Goal: Complete application form

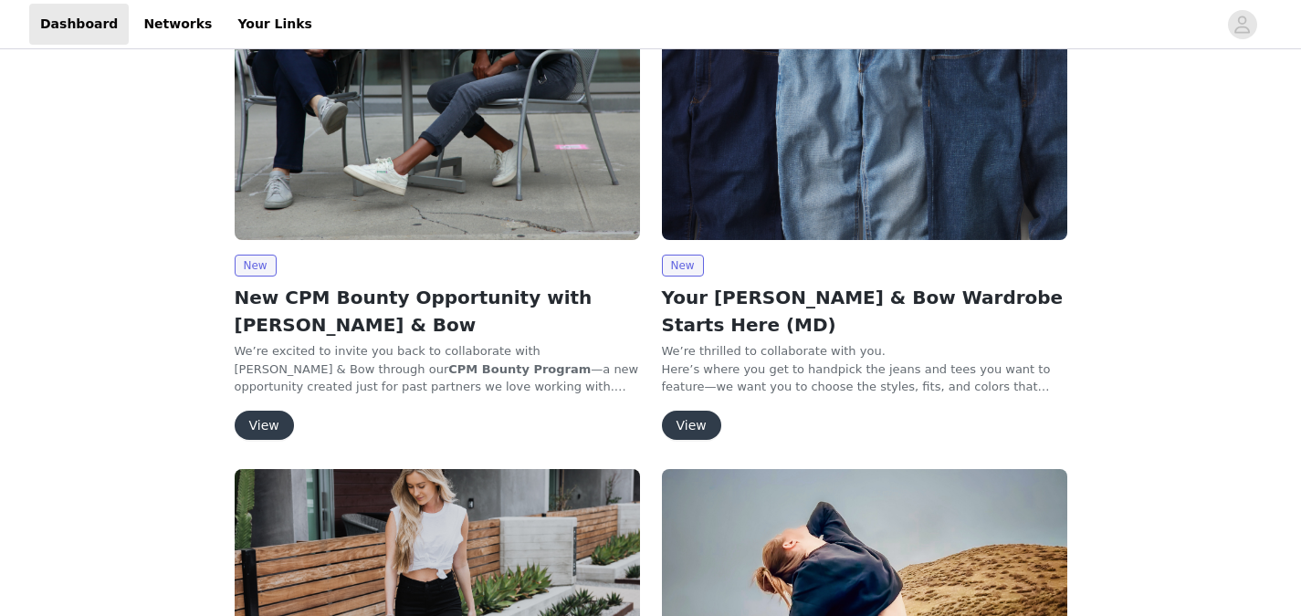
scroll to position [274, 0]
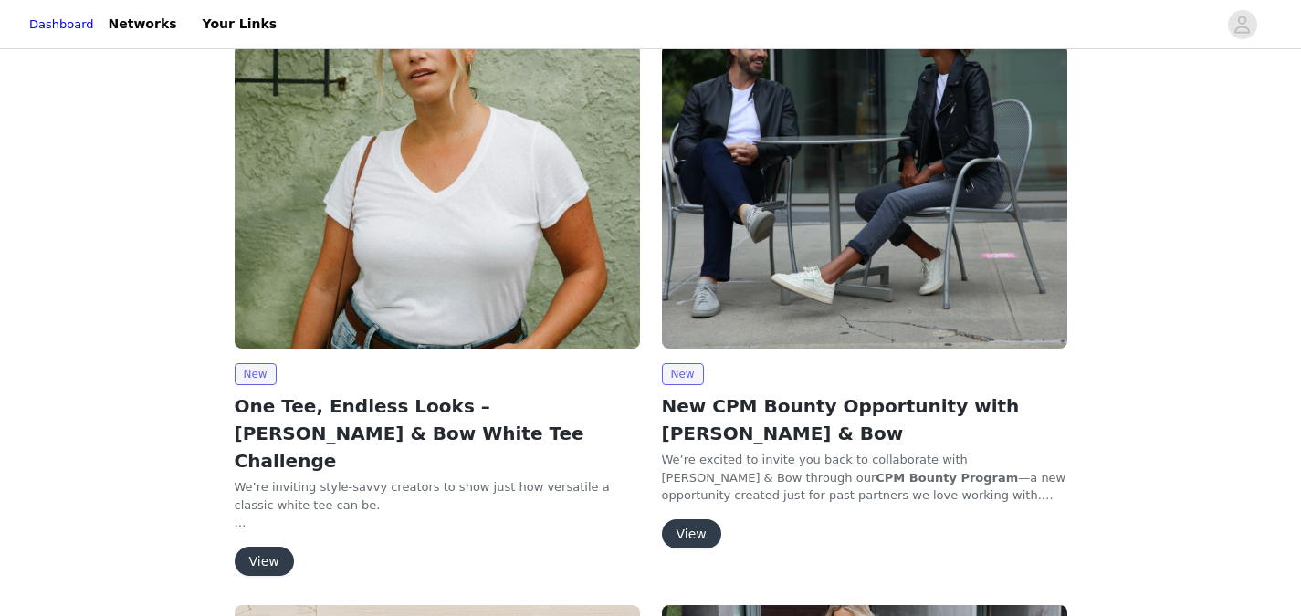
scroll to position [183, 0]
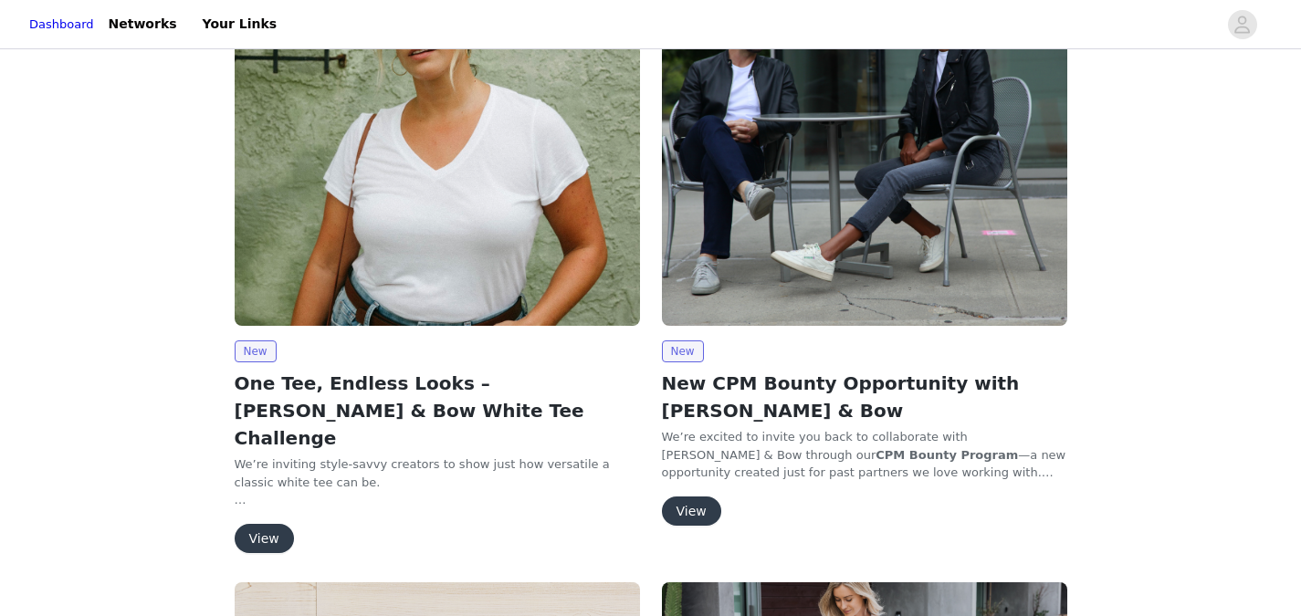
click at [275, 524] on button "View" at bounding box center [264, 538] width 59 height 29
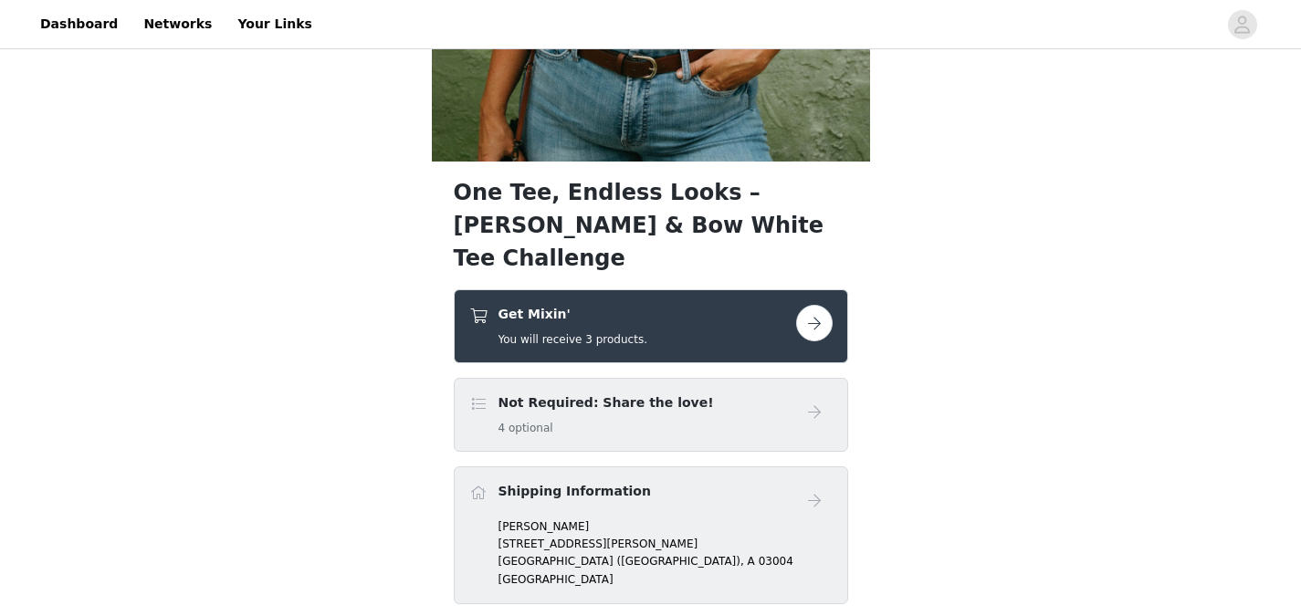
scroll to position [366, 0]
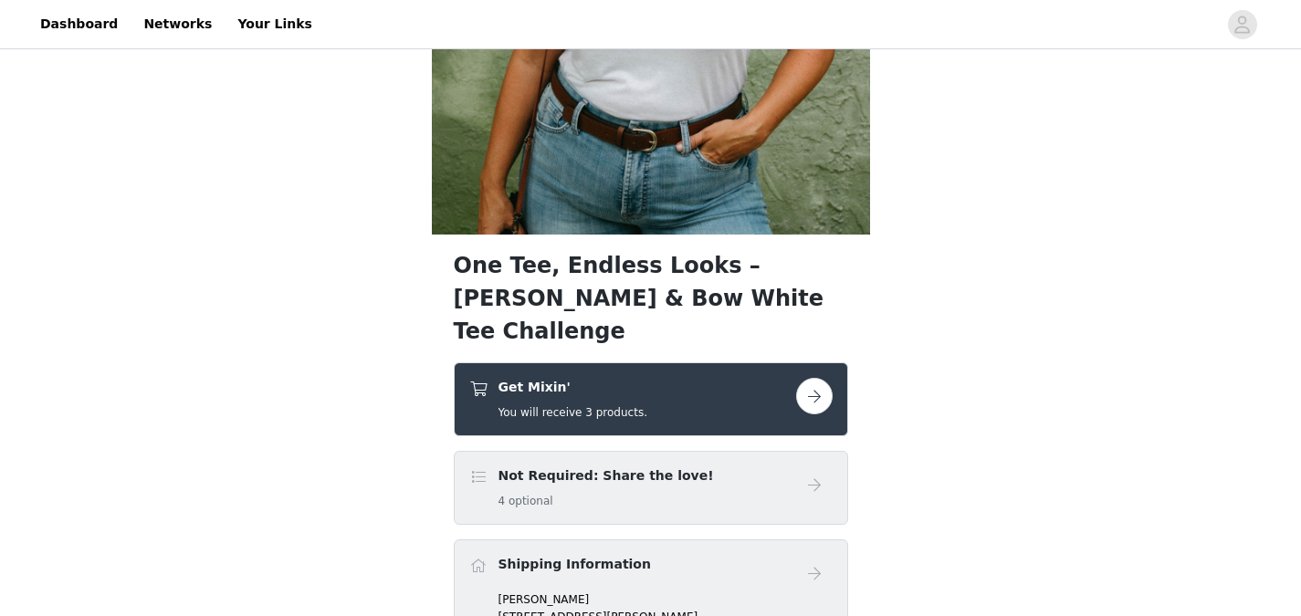
click at [804, 378] on button "button" at bounding box center [814, 396] width 37 height 37
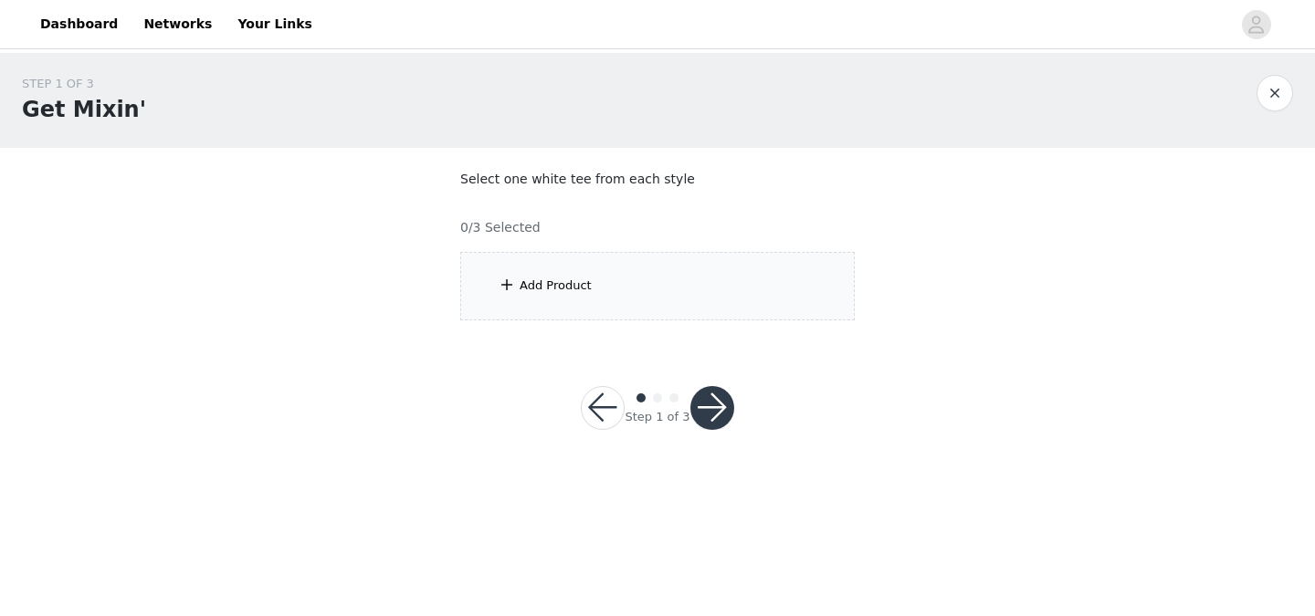
click at [656, 285] on div "Add Product" at bounding box center [657, 286] width 395 height 68
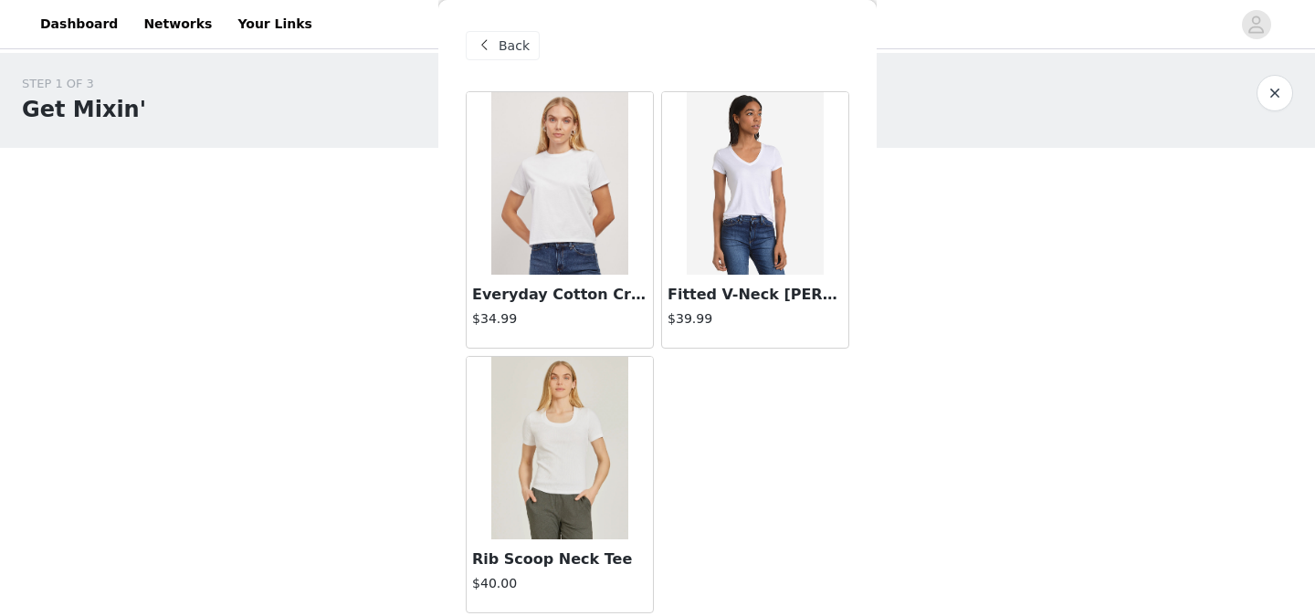
click at [571, 186] on img at bounding box center [559, 183] width 137 height 183
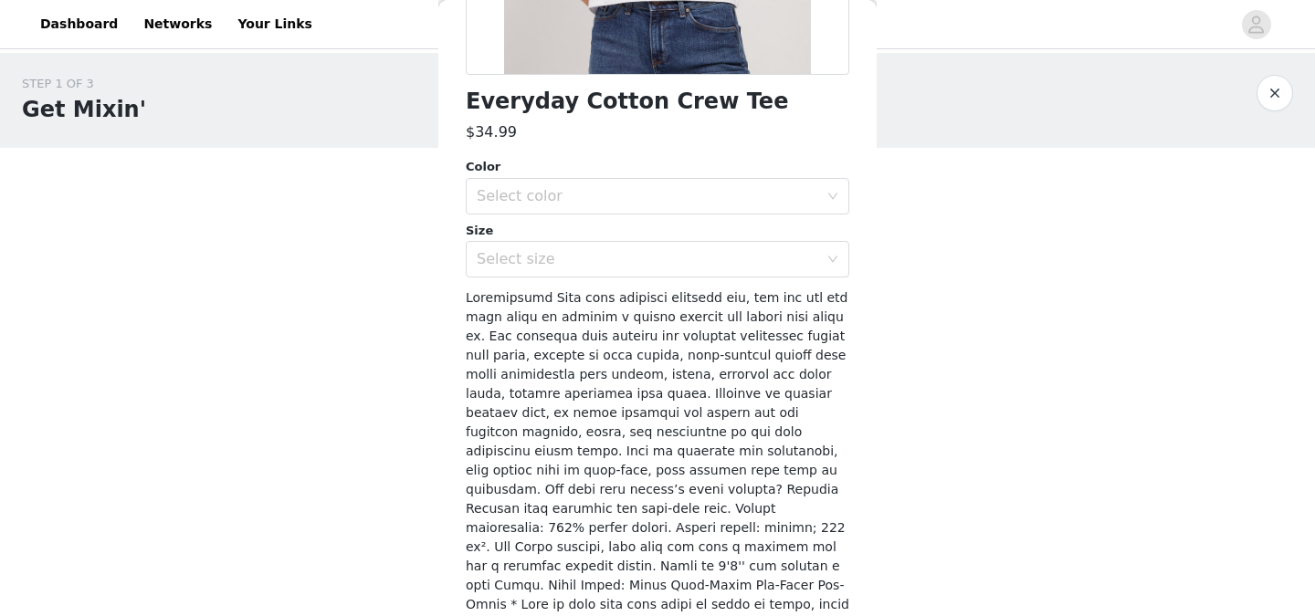
scroll to position [457, 0]
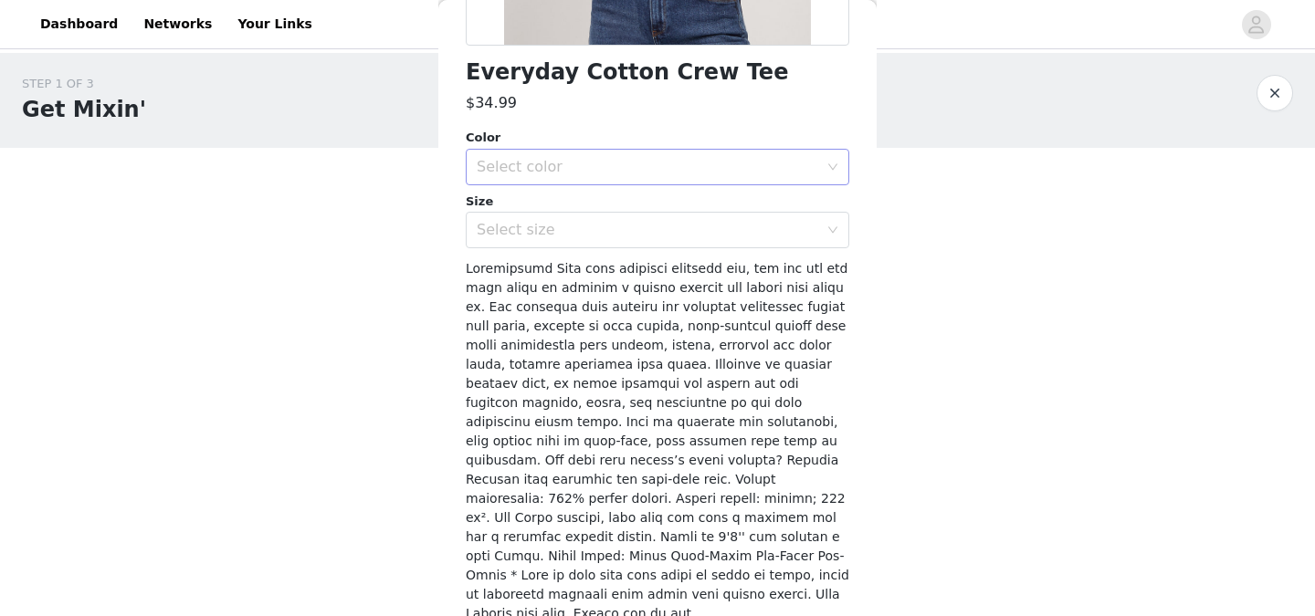
click at [595, 170] on div "Select color" at bounding box center [648, 167] width 342 height 18
click at [565, 211] on li "White" at bounding box center [651, 207] width 370 height 29
click at [567, 229] on div "Select size" at bounding box center [648, 230] width 342 height 18
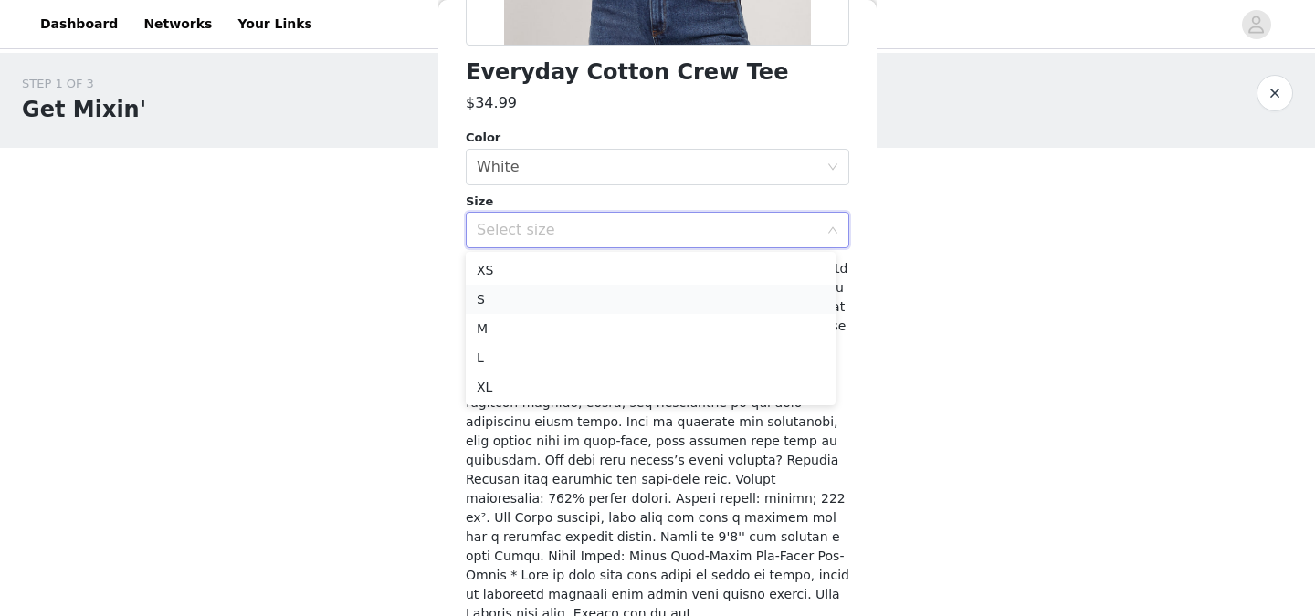
click at [544, 301] on li "S" at bounding box center [651, 299] width 370 height 29
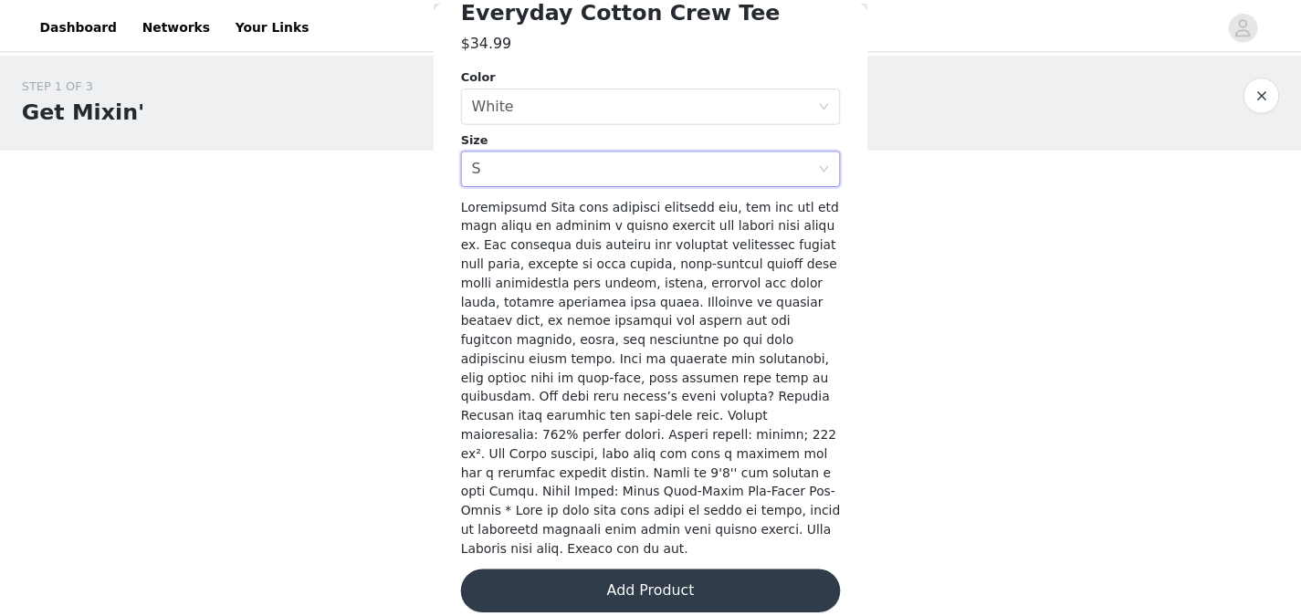
scroll to position [521, 0]
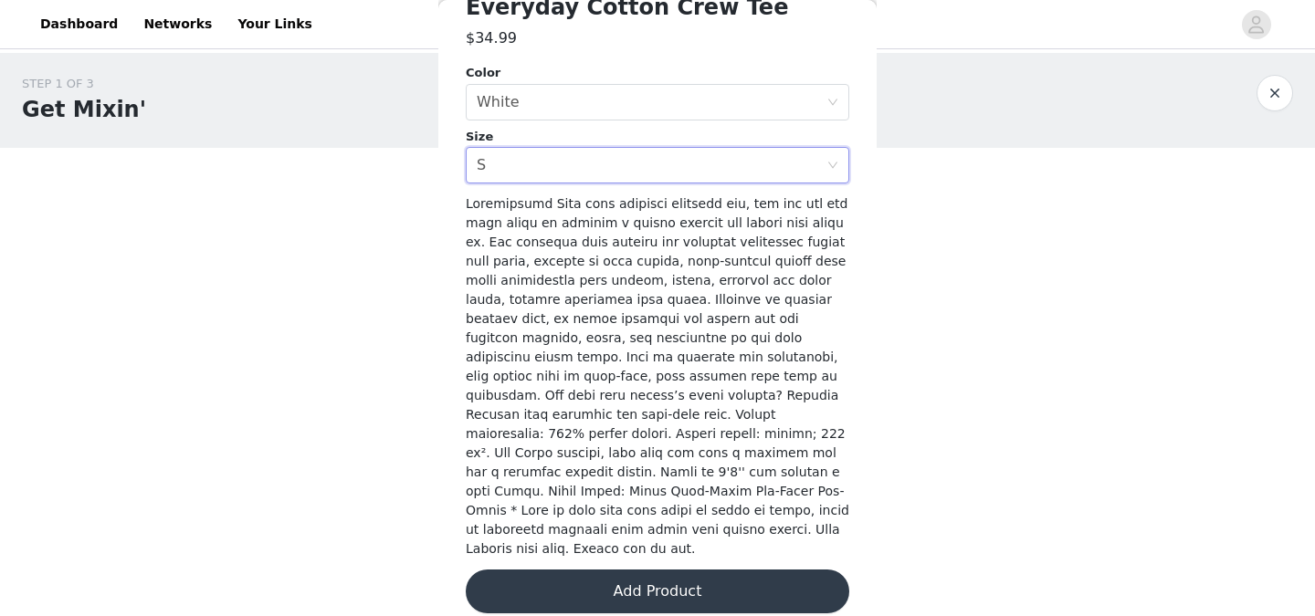
click at [713, 578] on button "Add Product" at bounding box center [658, 592] width 384 height 44
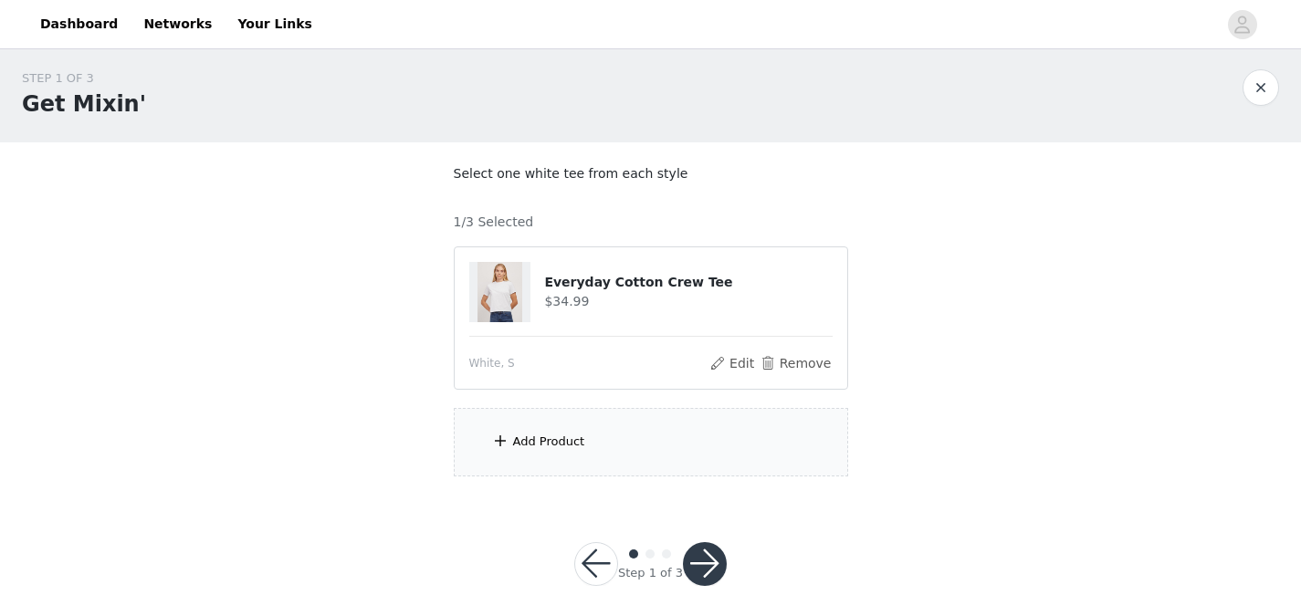
scroll to position [18, 0]
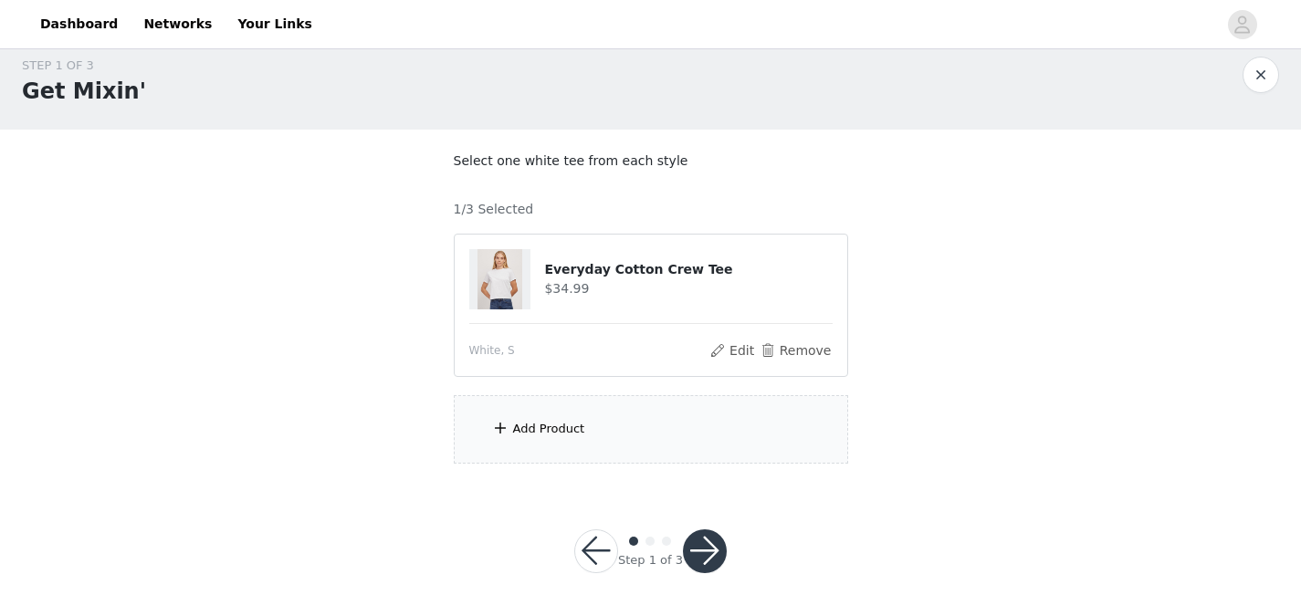
click at [675, 552] on div "Step 1 of 3" at bounding box center [650, 561] width 65 height 18
click at [694, 551] on button "button" at bounding box center [705, 552] width 44 height 44
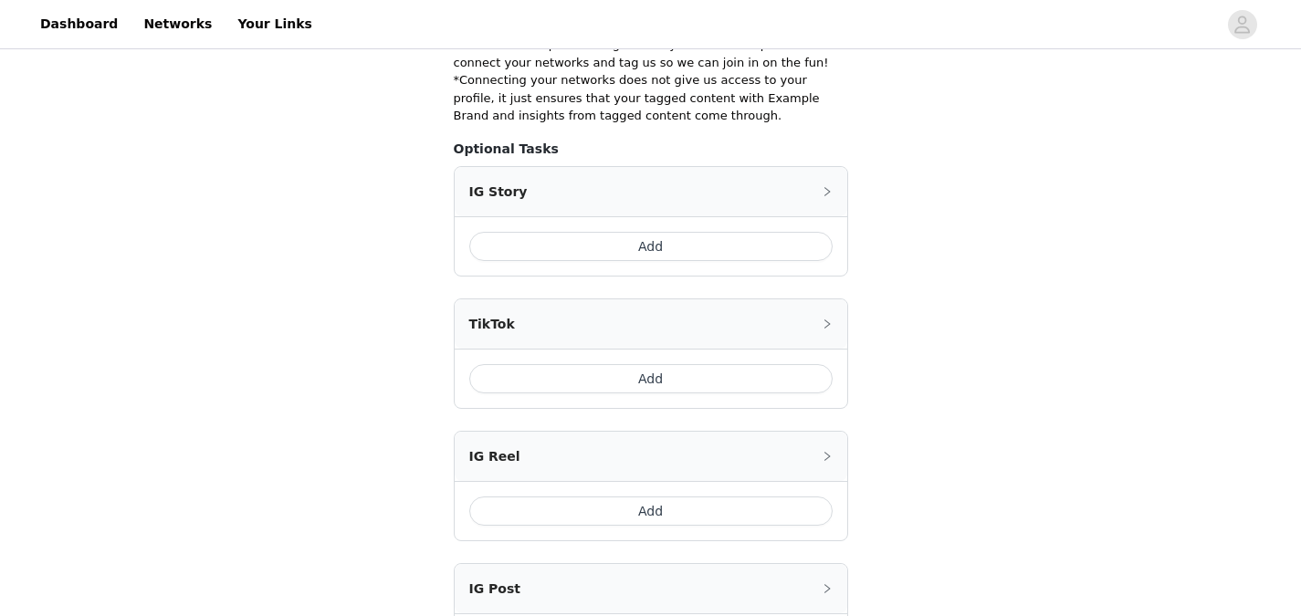
scroll to position [636, 0]
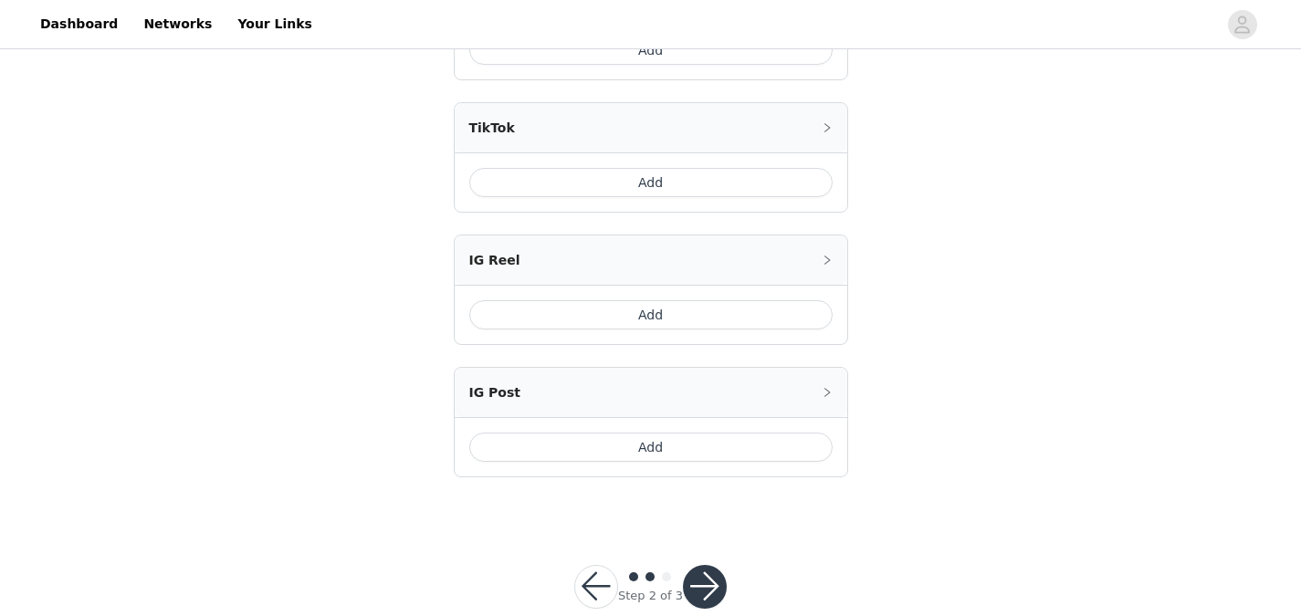
click at [711, 565] on button "button" at bounding box center [705, 587] width 44 height 44
click at [708, 565] on button "button" at bounding box center [705, 587] width 44 height 44
click at [705, 565] on button "button" at bounding box center [705, 587] width 44 height 44
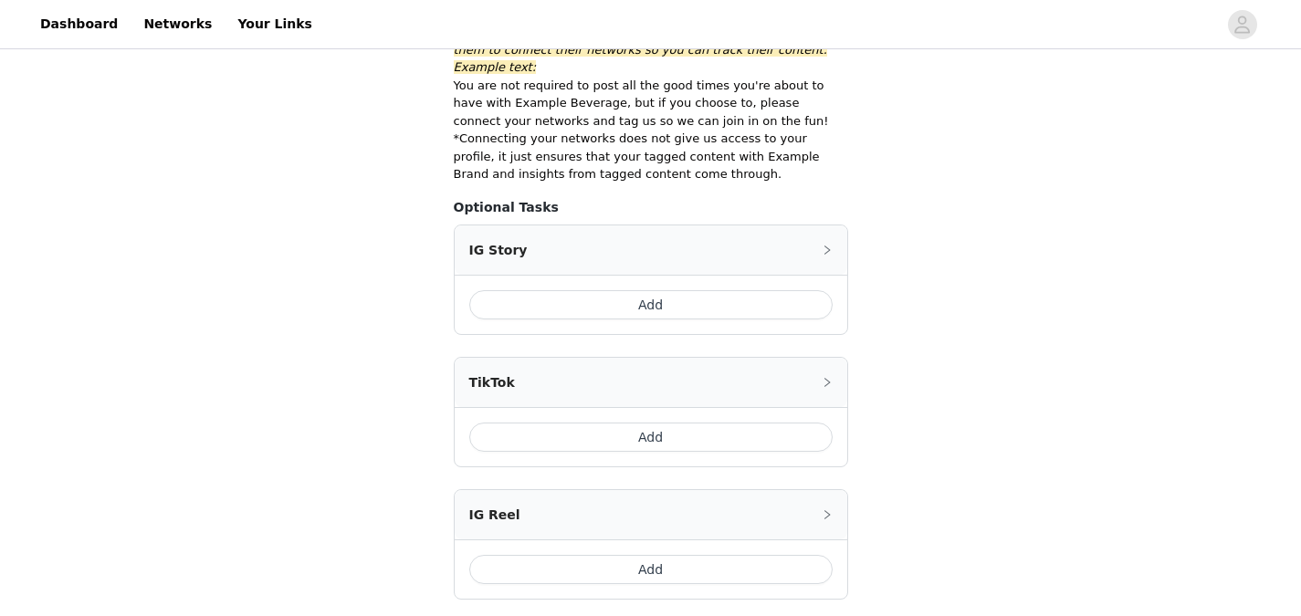
scroll to position [179, 0]
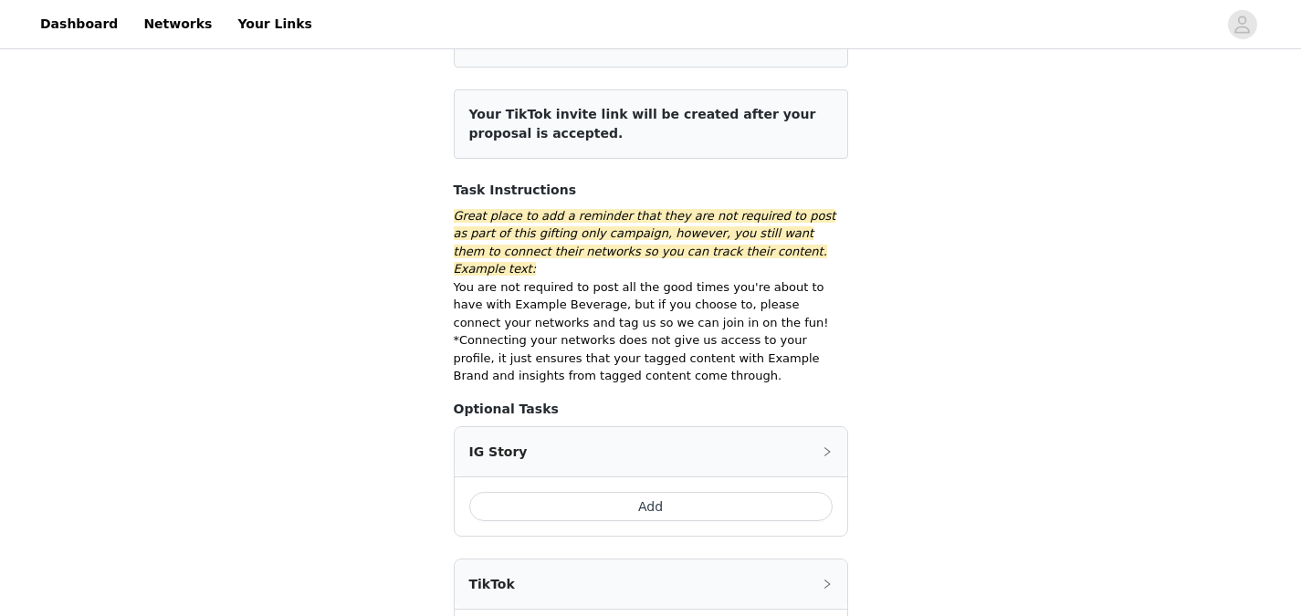
click at [629, 492] on button "Add" at bounding box center [650, 506] width 363 height 29
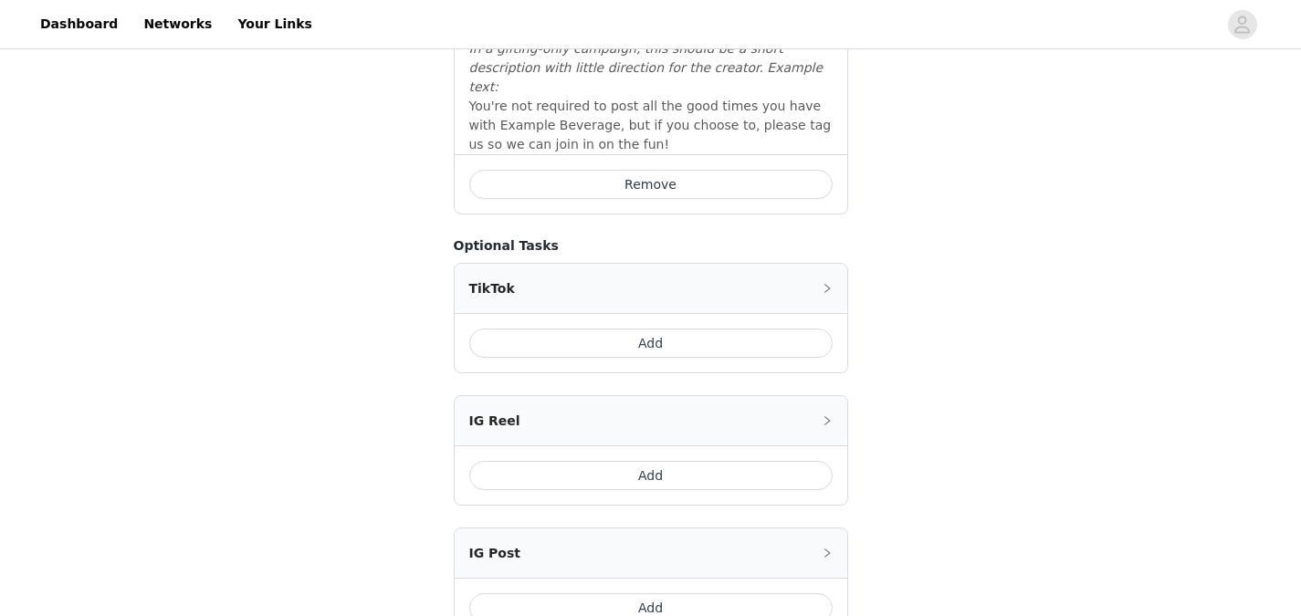
scroll to position [827, 0]
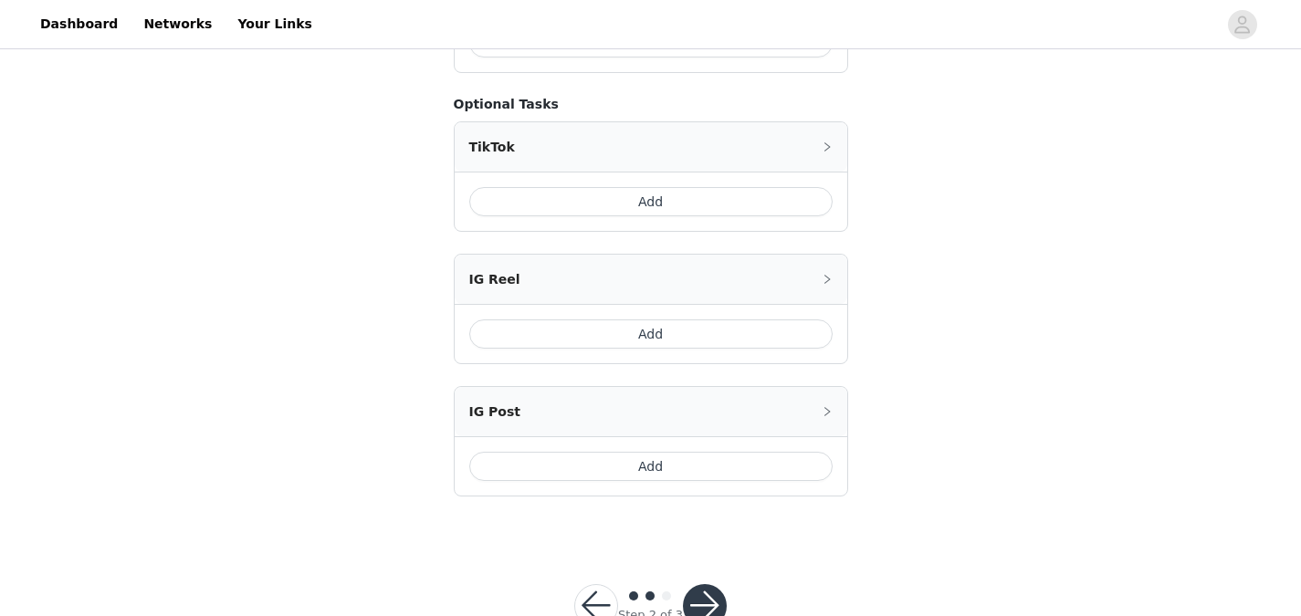
click at [708, 585] on button "button" at bounding box center [705, 607] width 44 height 44
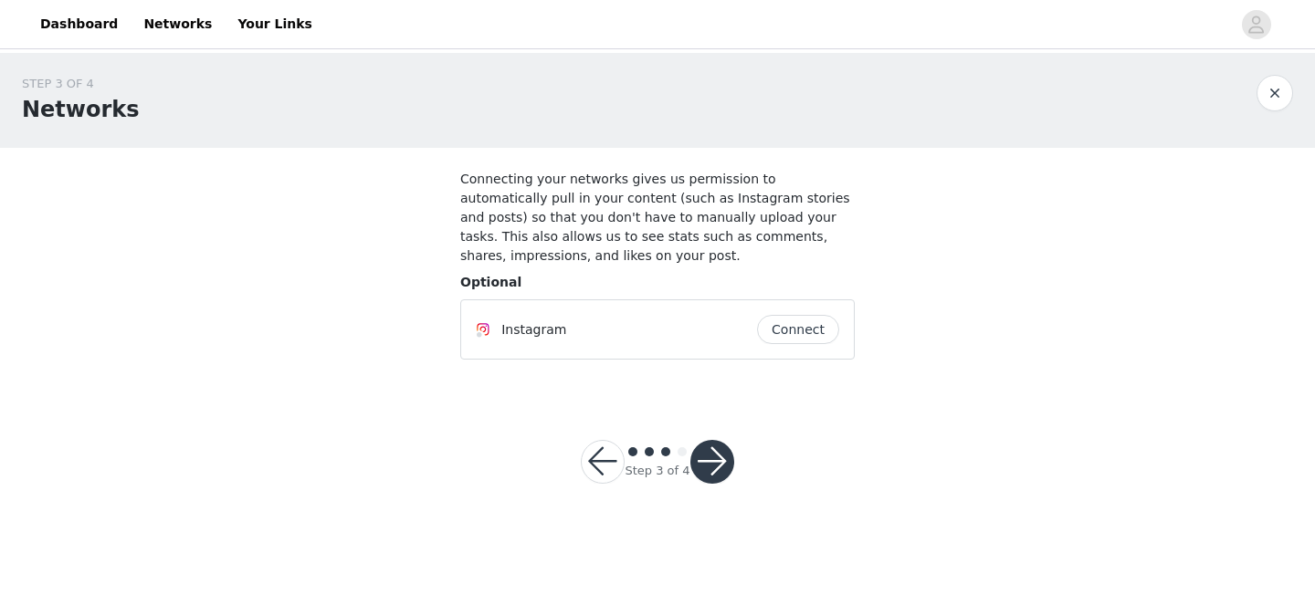
click at [711, 448] on button "button" at bounding box center [712, 462] width 44 height 44
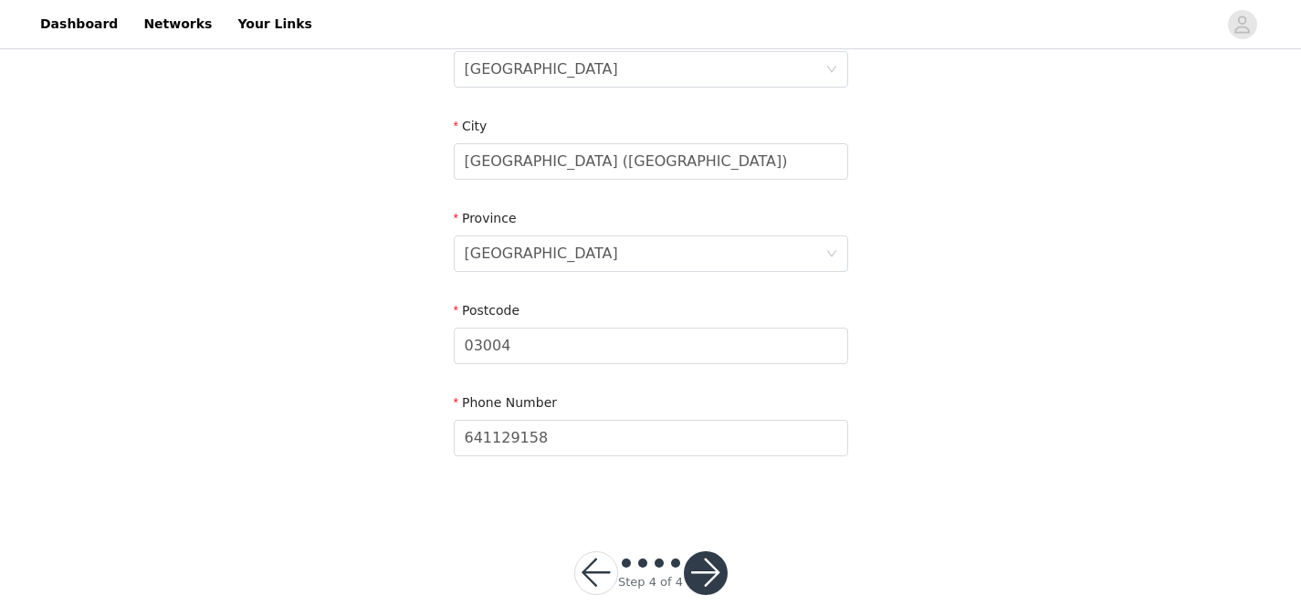
scroll to position [628, 0]
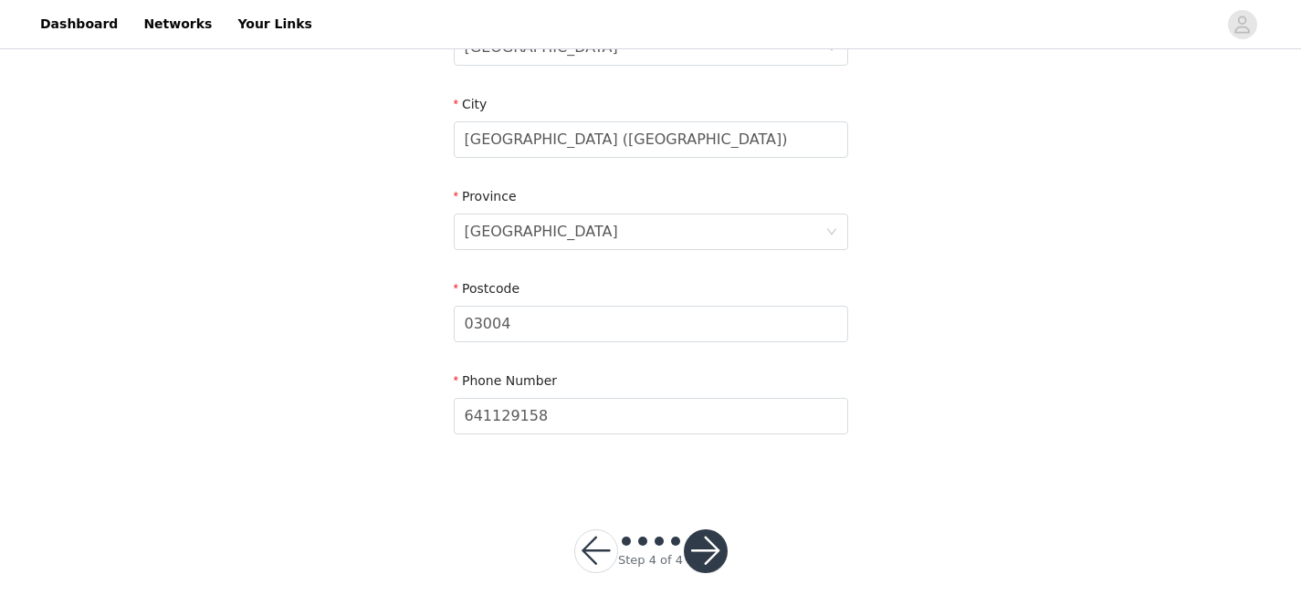
click at [699, 553] on button "button" at bounding box center [706, 552] width 44 height 44
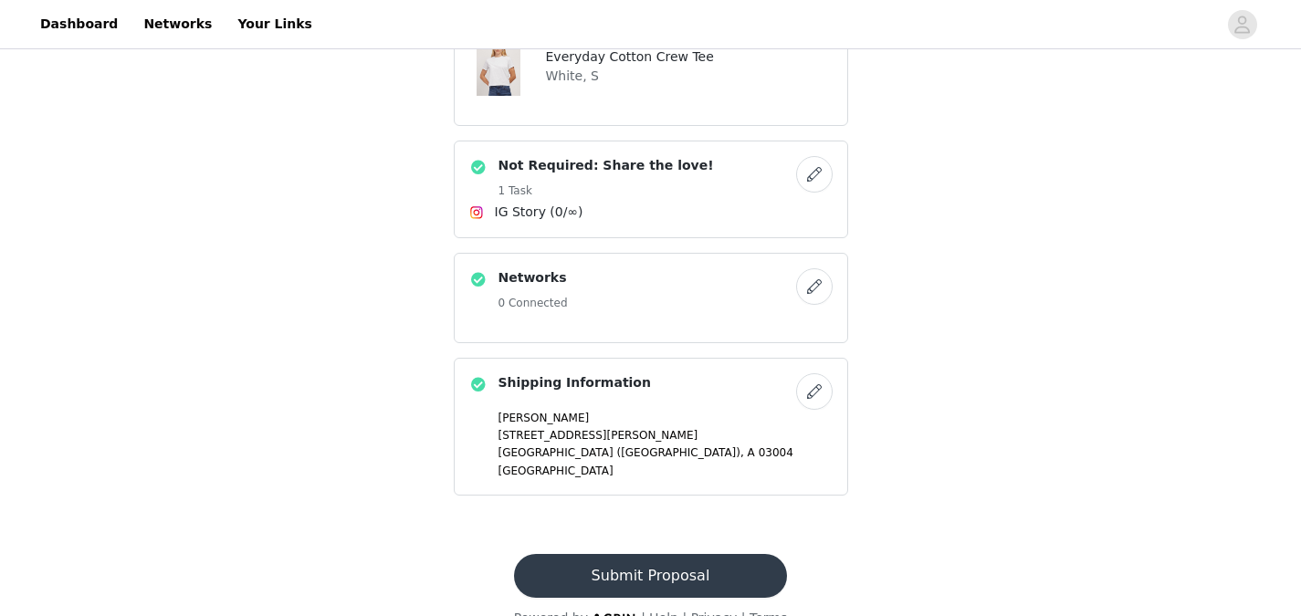
scroll to position [753, 0]
click at [653, 553] on button "Submit Proposal" at bounding box center [650, 575] width 273 height 44
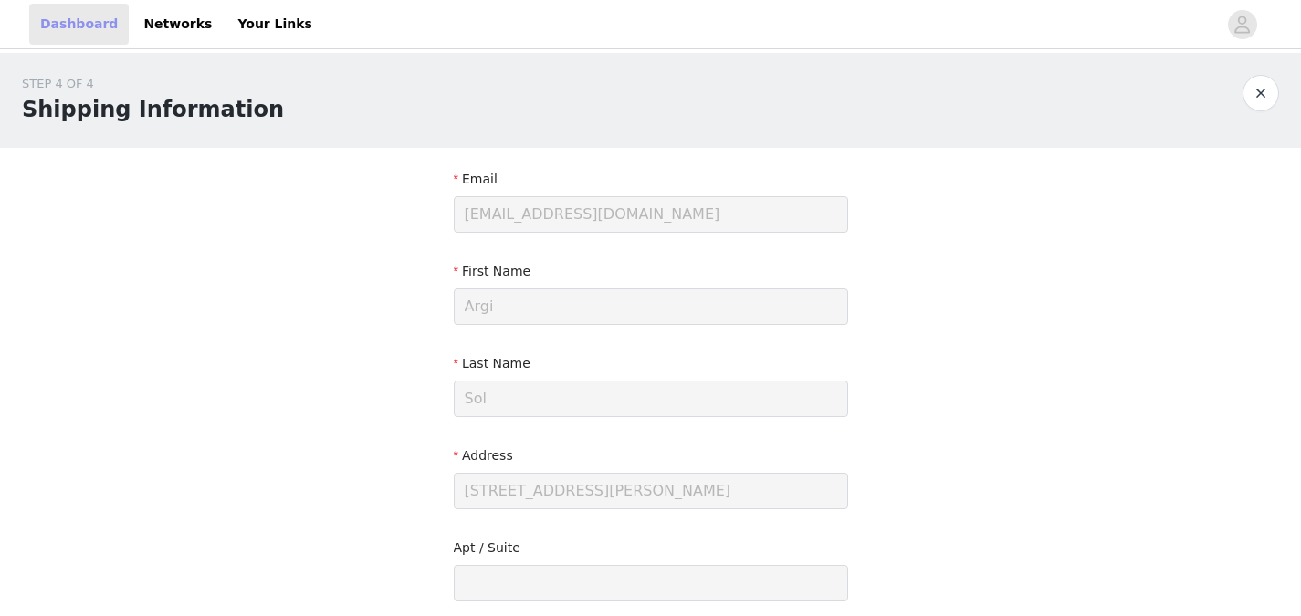
click at [81, 24] on link "Dashboard" at bounding box center [79, 24] width 100 height 41
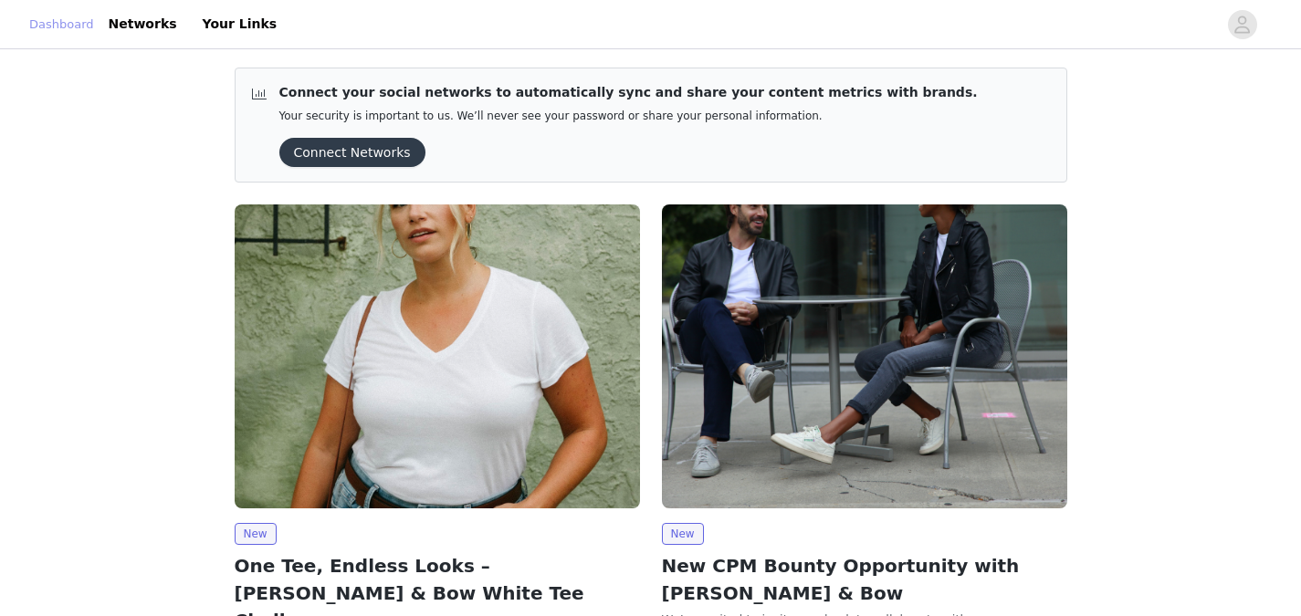
scroll to position [628, 0]
